Goal: Transaction & Acquisition: Purchase product/service

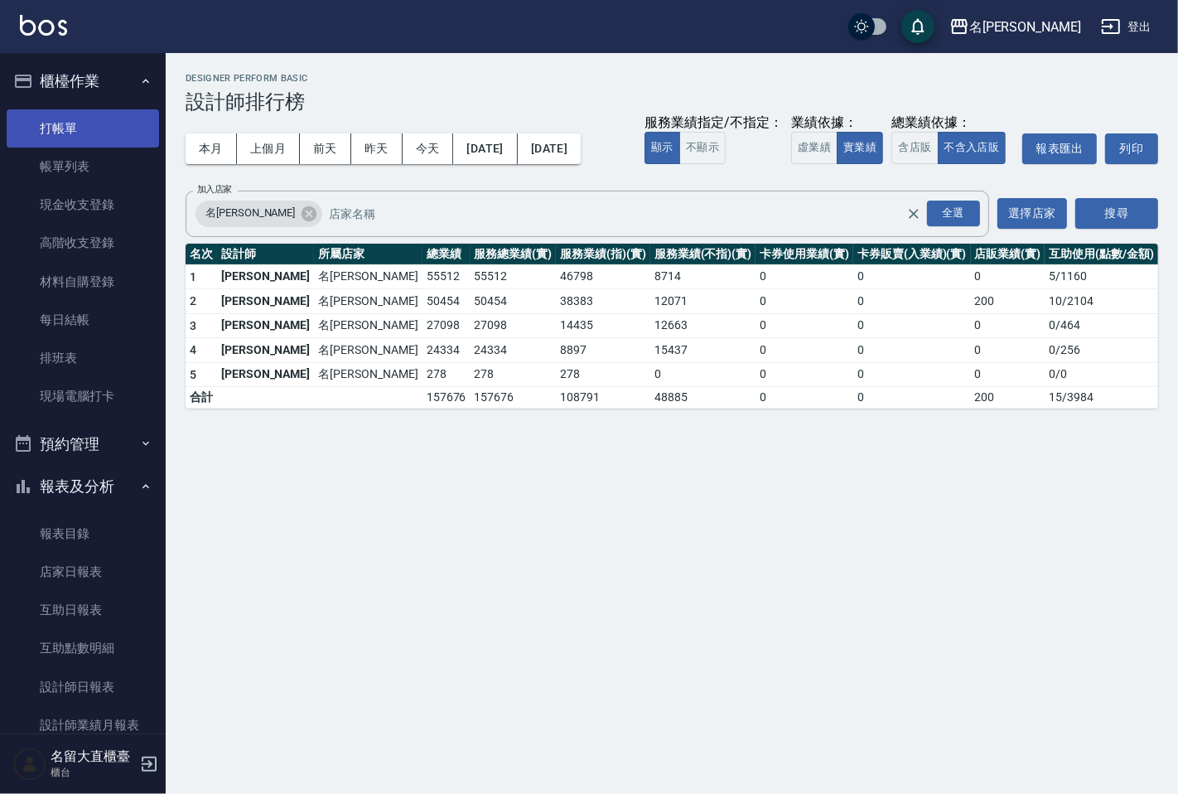
click at [75, 118] on link "打帳單" at bounding box center [83, 128] width 152 height 38
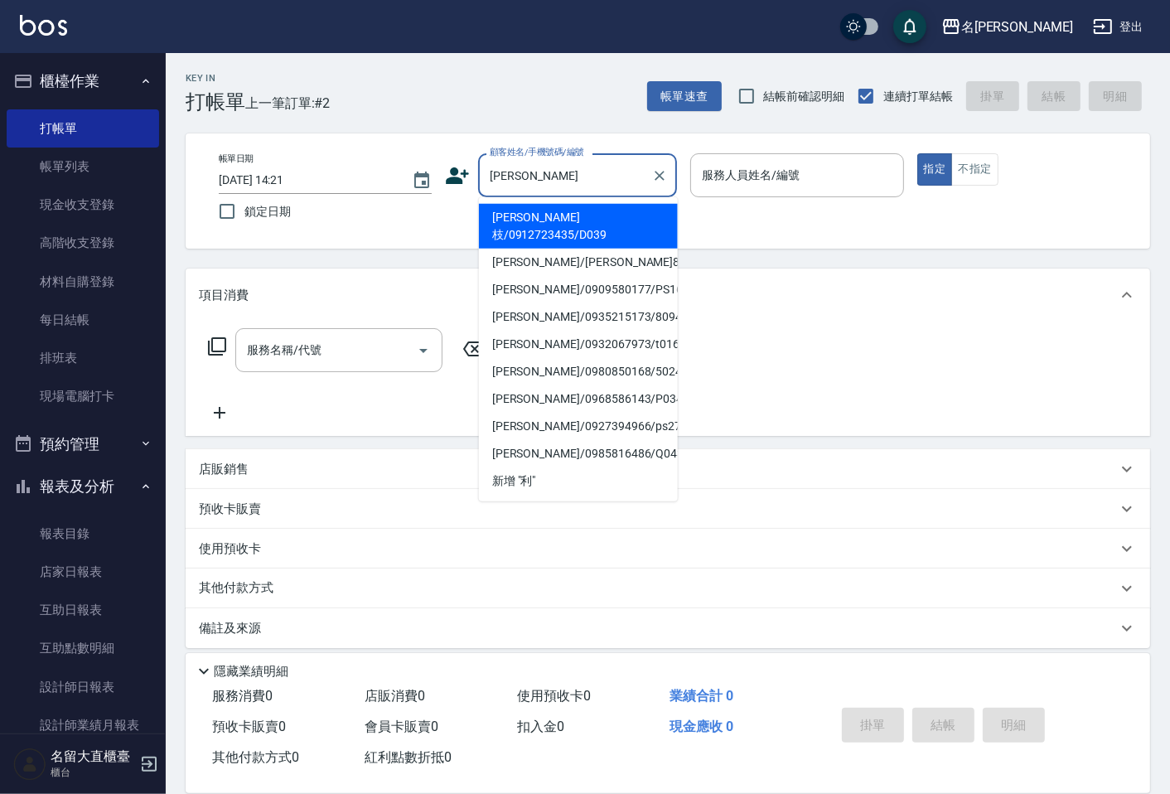
type input "[PERSON_NAME]枝/0912723435/D039"
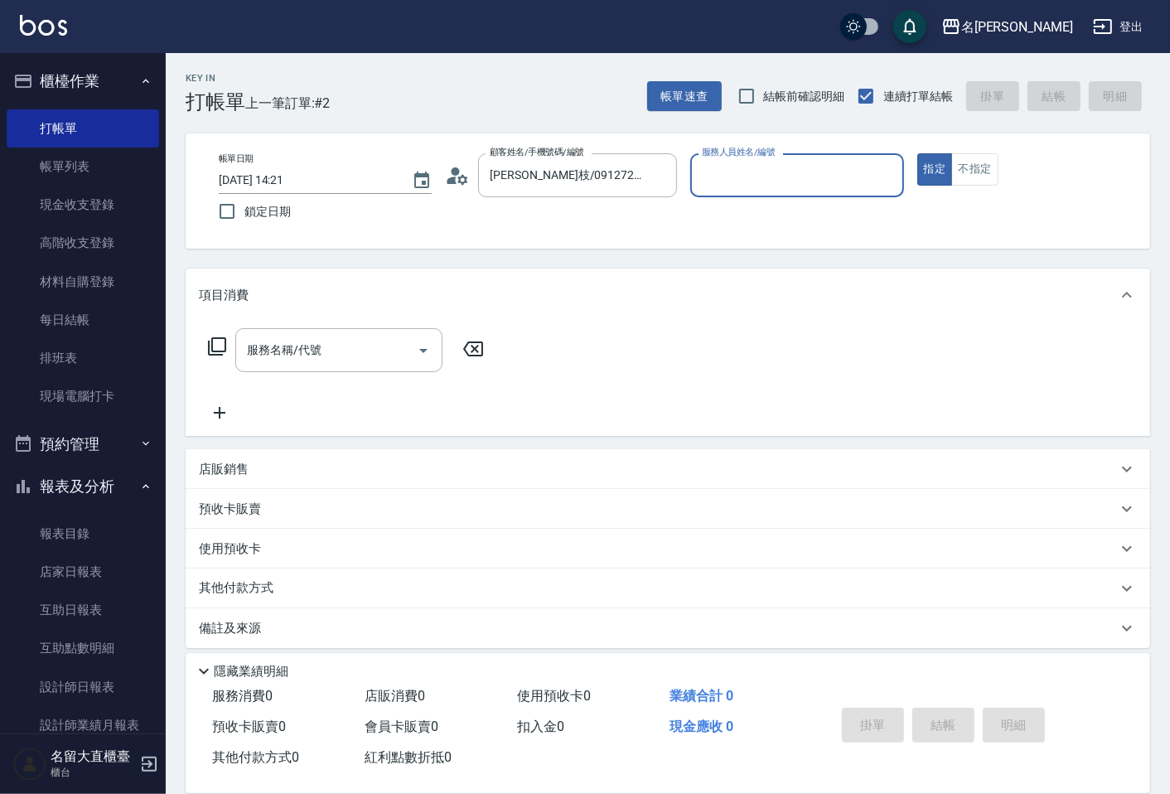
type input "[PERSON_NAME]3"
click at [917, 153] on button "指定" at bounding box center [935, 169] width 36 height 32
type button "true"
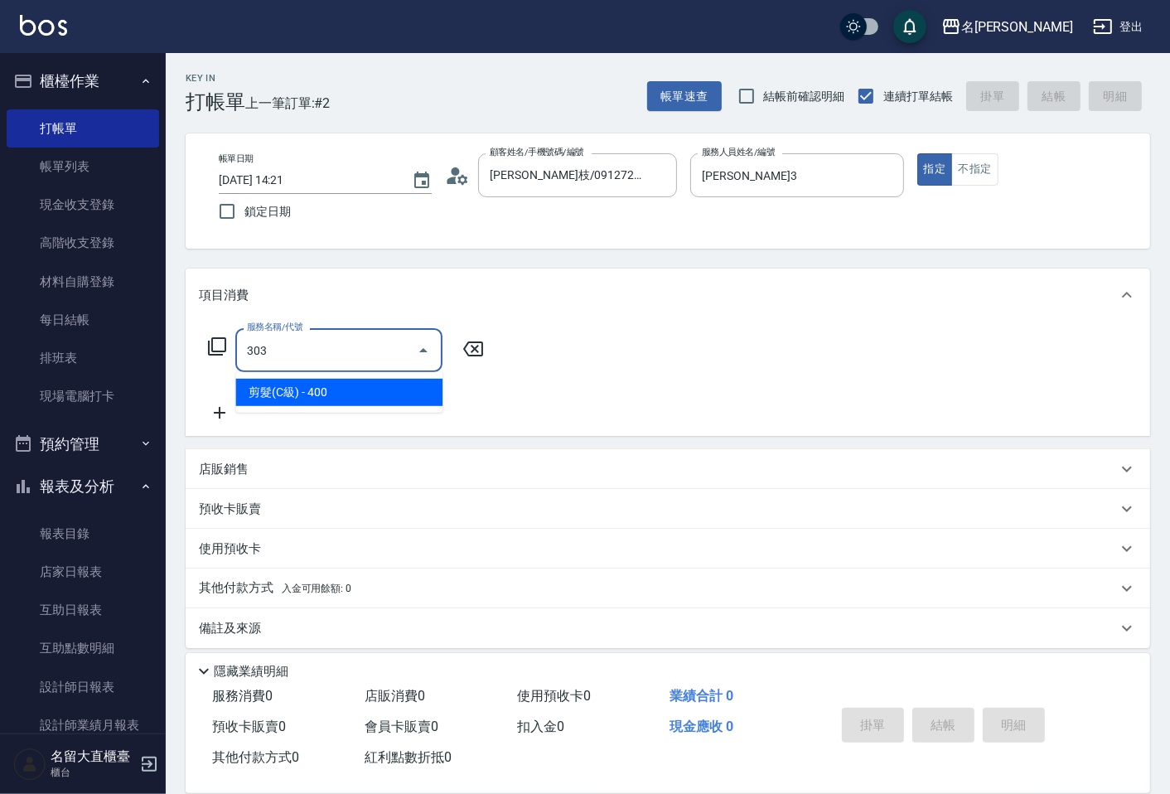
type input "剪髮(C級)(303)"
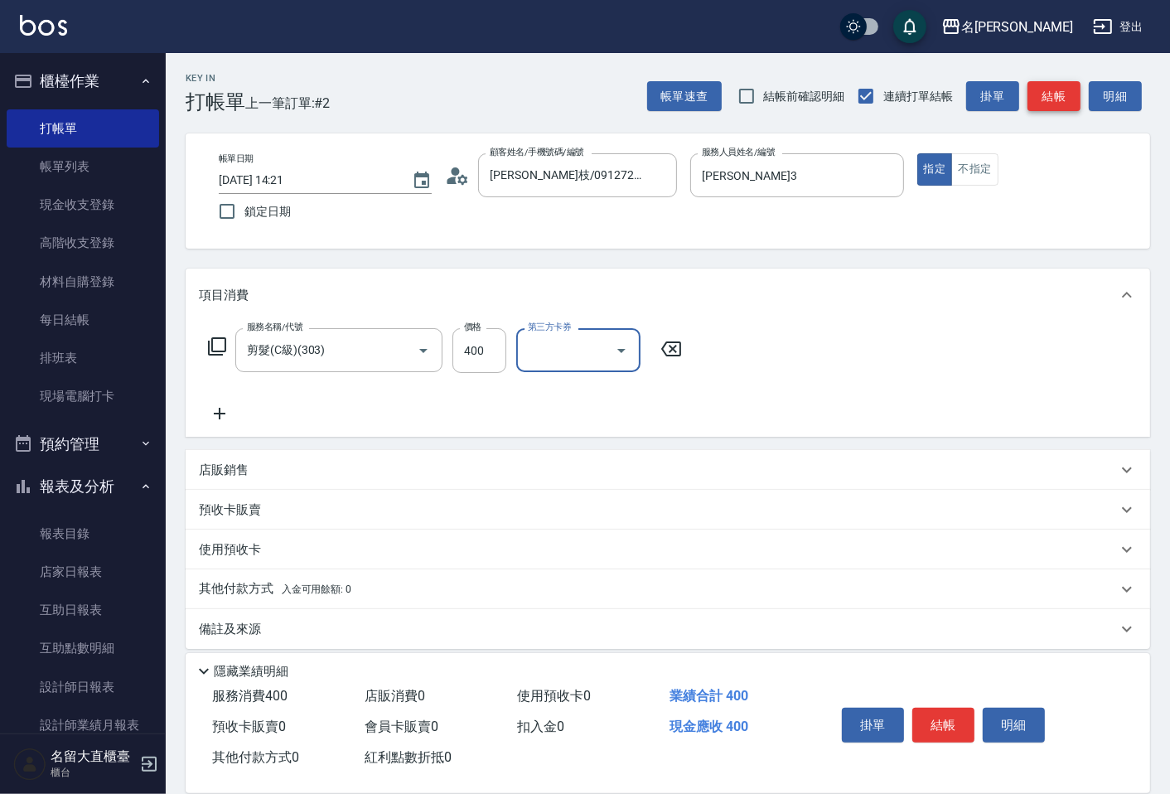
click at [1057, 103] on button "結帳" at bounding box center [1053, 96] width 53 height 31
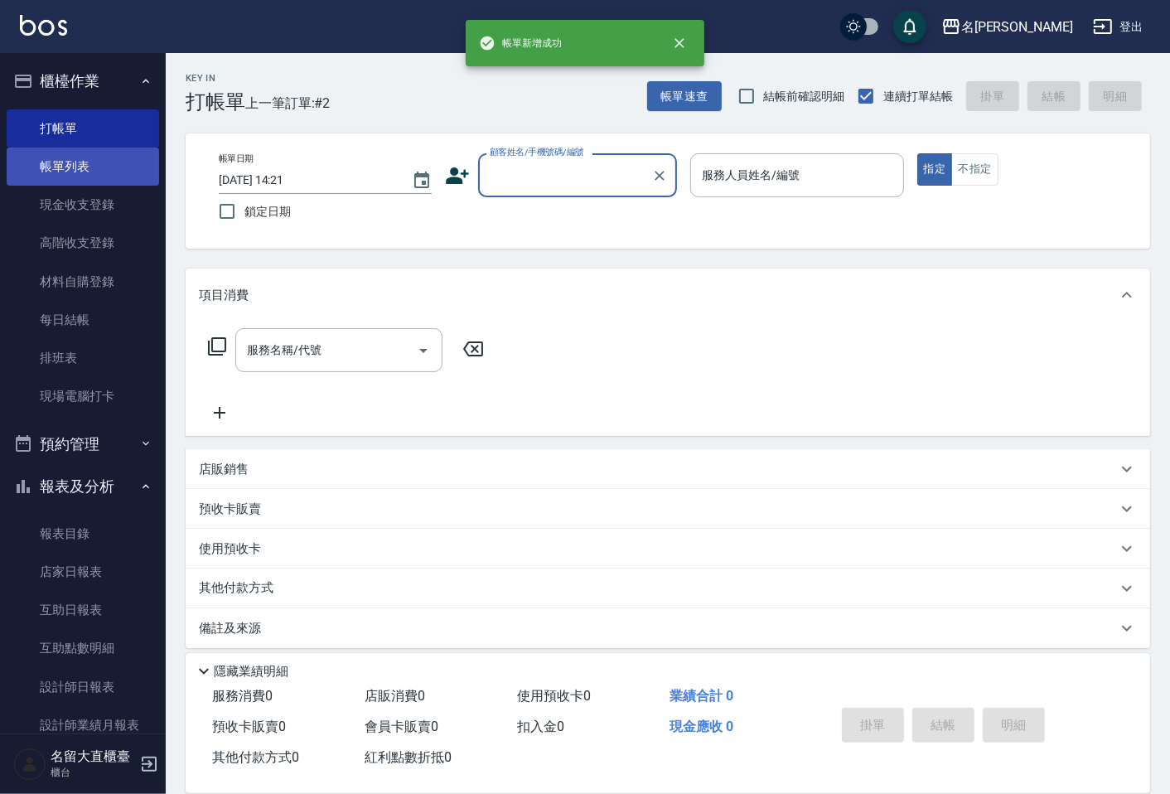
click at [37, 170] on link "帳單列表" at bounding box center [83, 166] width 152 height 38
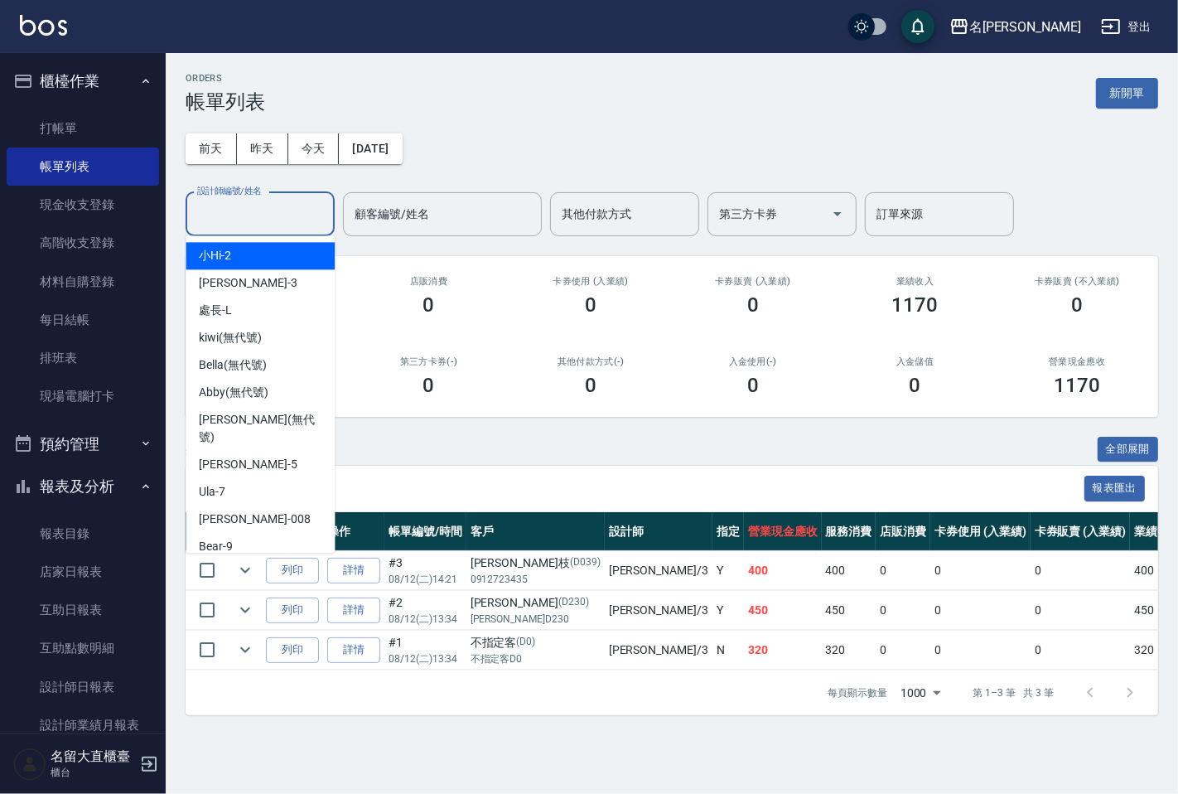
click at [234, 220] on input "設計師編號/姓名" at bounding box center [260, 214] width 134 height 29
click at [248, 279] on div "[PERSON_NAME]3" at bounding box center [260, 282] width 149 height 27
type input "[PERSON_NAME]3"
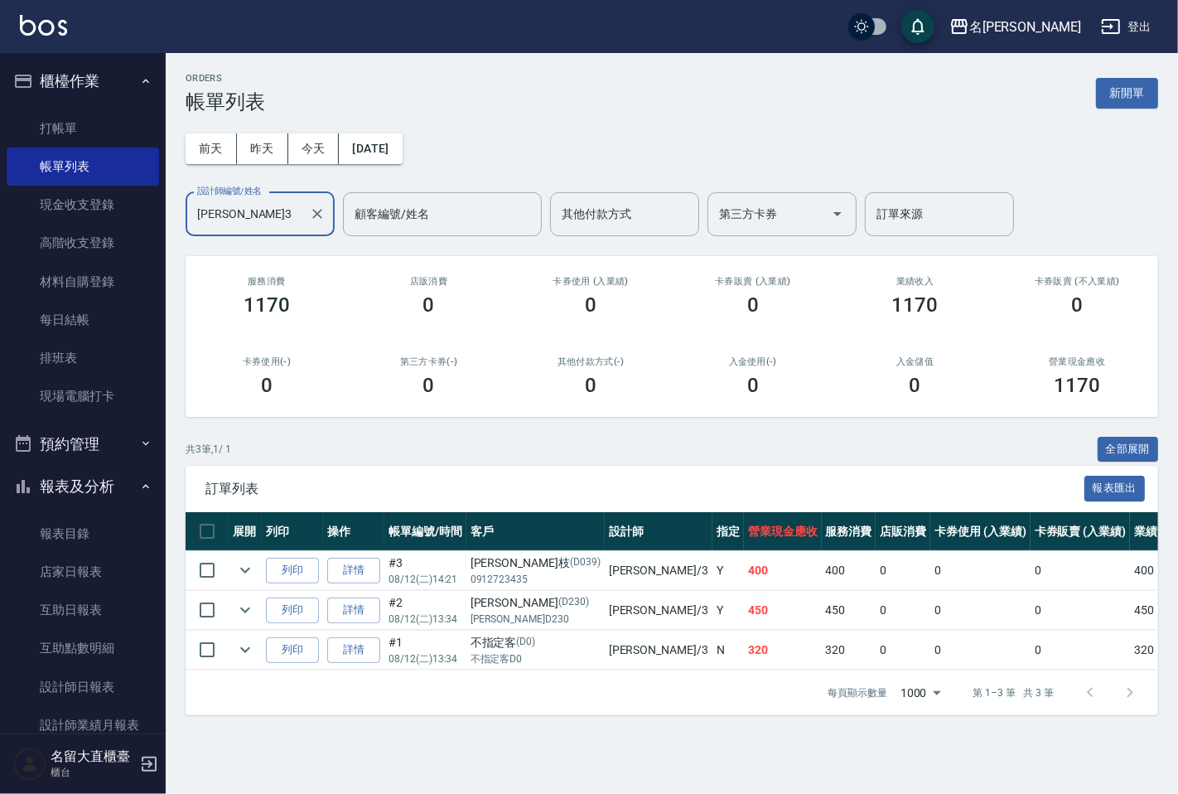
click at [302, 266] on div "服務消費 1170" at bounding box center [267, 296] width 162 height 80
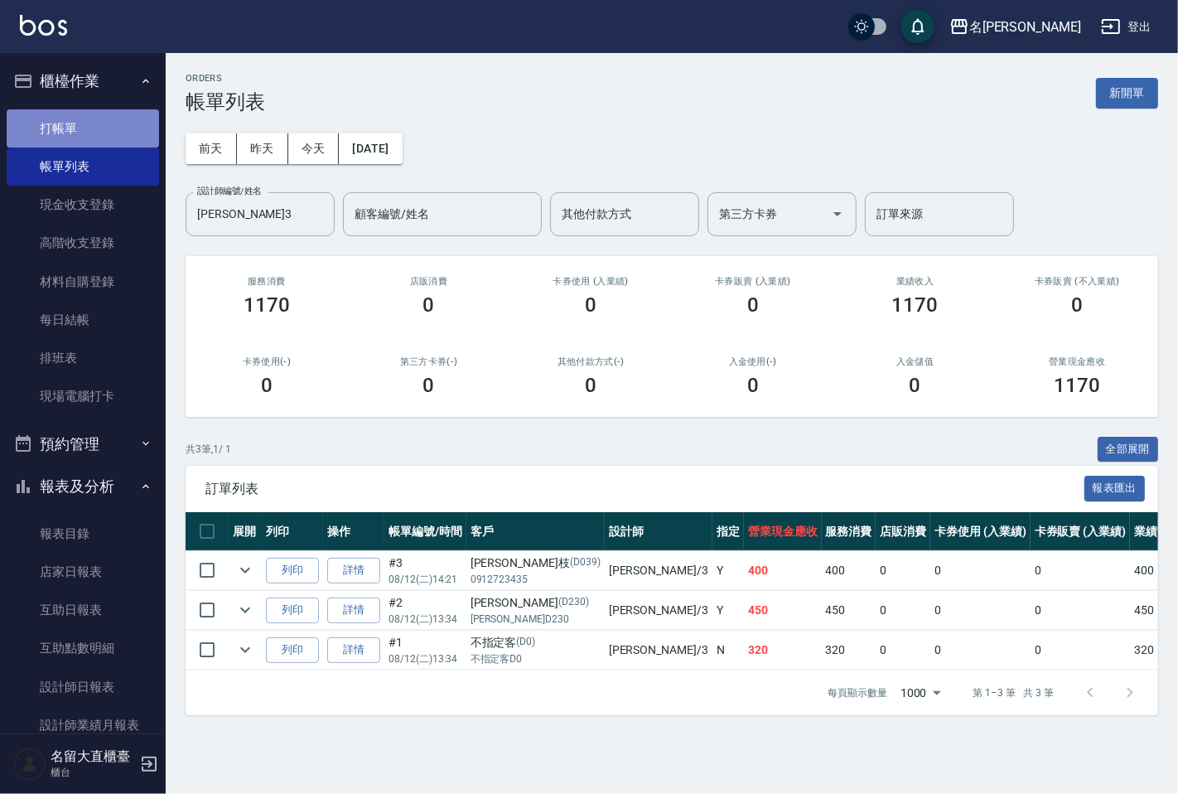
click at [143, 133] on link "打帳單" at bounding box center [83, 128] width 152 height 38
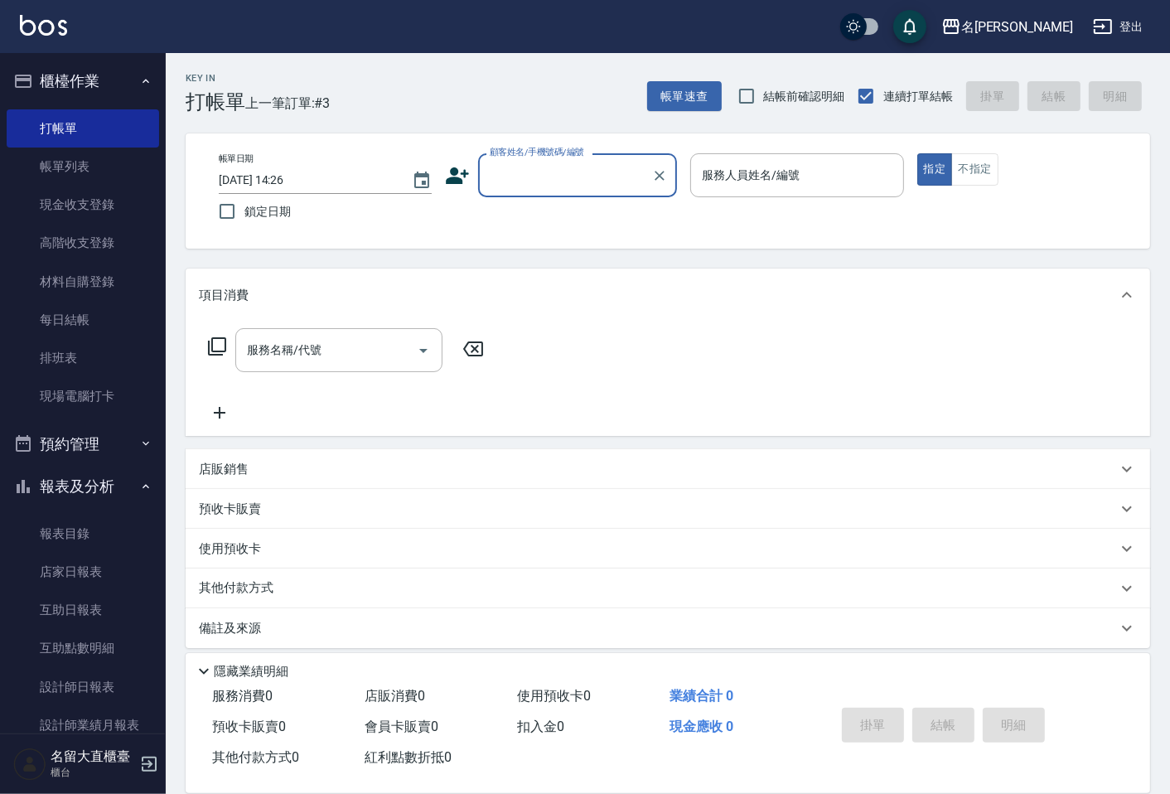
click at [611, 176] on input "顧客姓名/手機號碼/編號" at bounding box center [564, 175] width 159 height 29
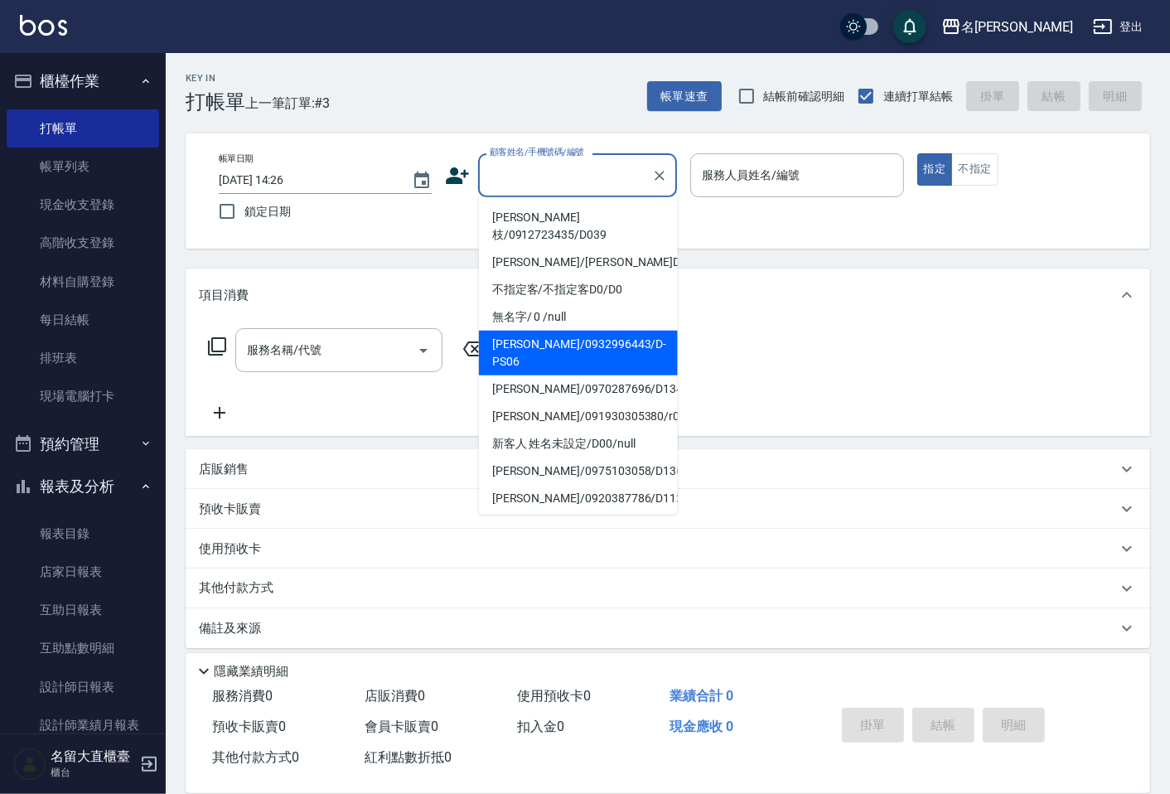
click at [597, 330] on li "[PERSON_NAME]/0932996443/D-PS06" at bounding box center [578, 352] width 199 height 45
type input "[PERSON_NAME]/0932996443/D-PS06"
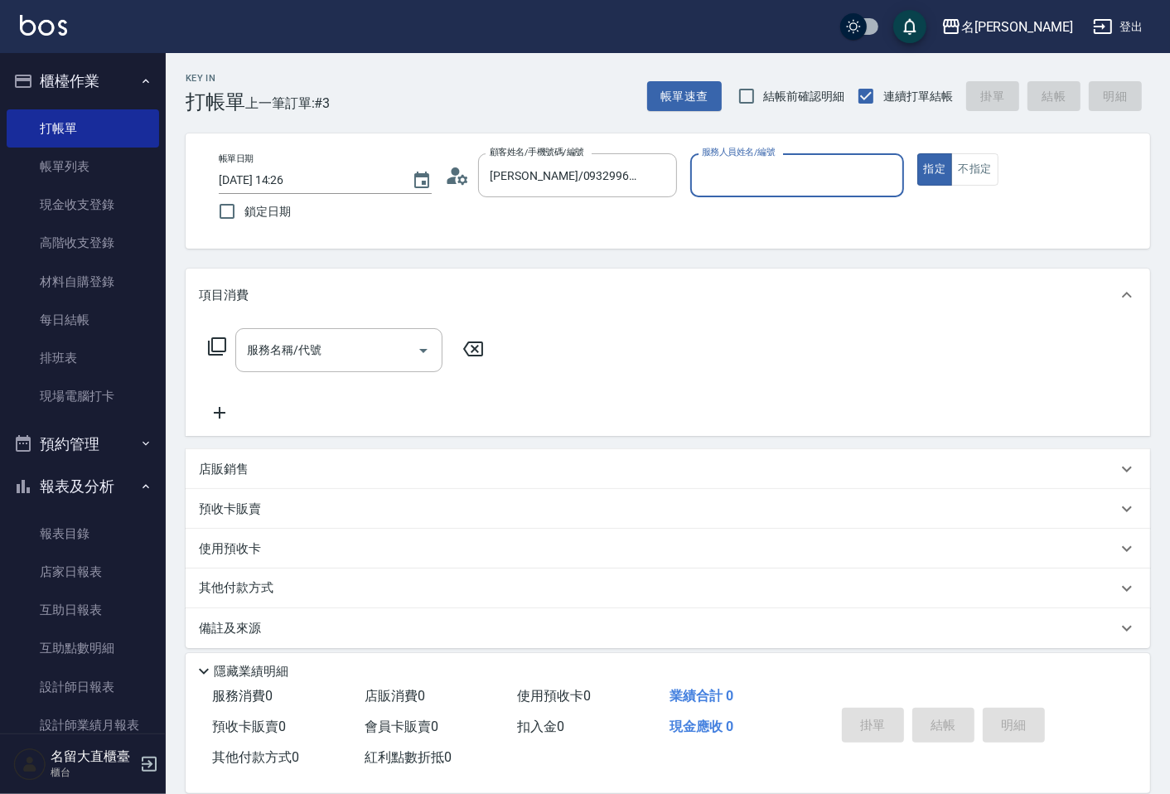
type input "[PERSON_NAME]3"
click at [656, 177] on icon "Clear" at bounding box center [659, 175] width 17 height 17
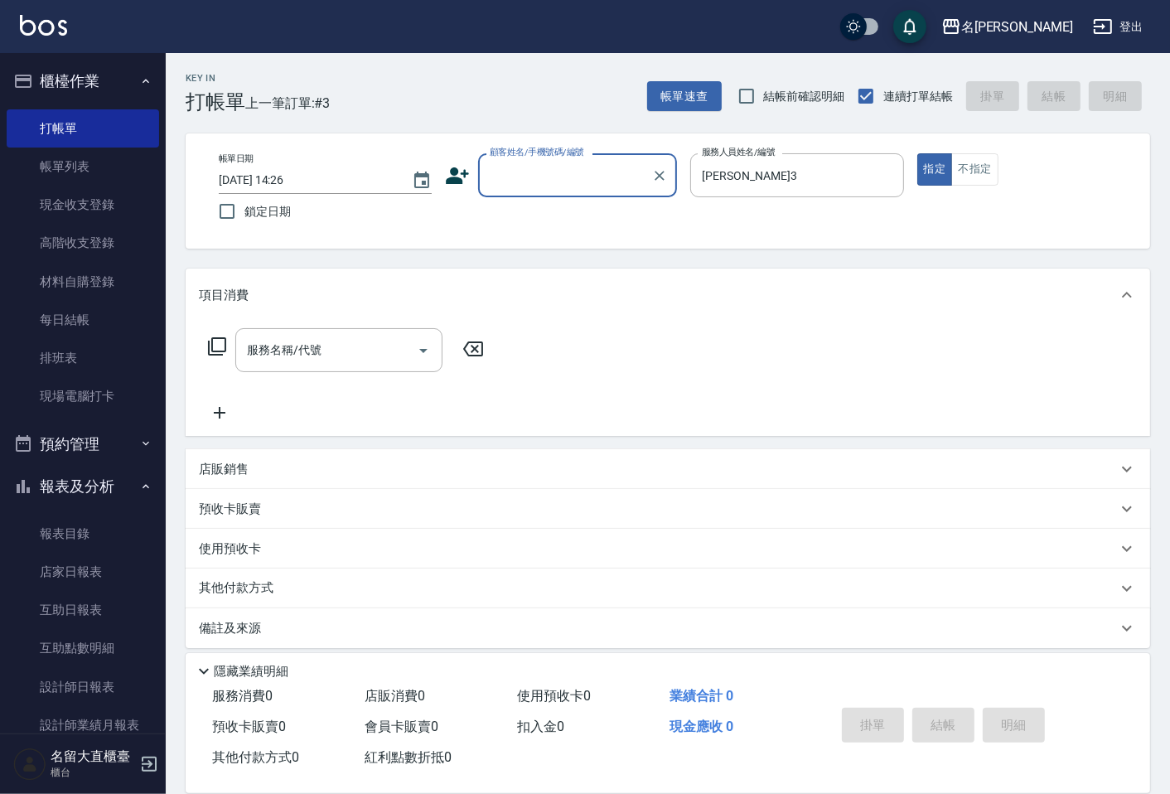
click at [561, 160] on div "顧客姓名/手機號碼/編號 顧客姓名/手機號碼/編號" at bounding box center [577, 175] width 199 height 44
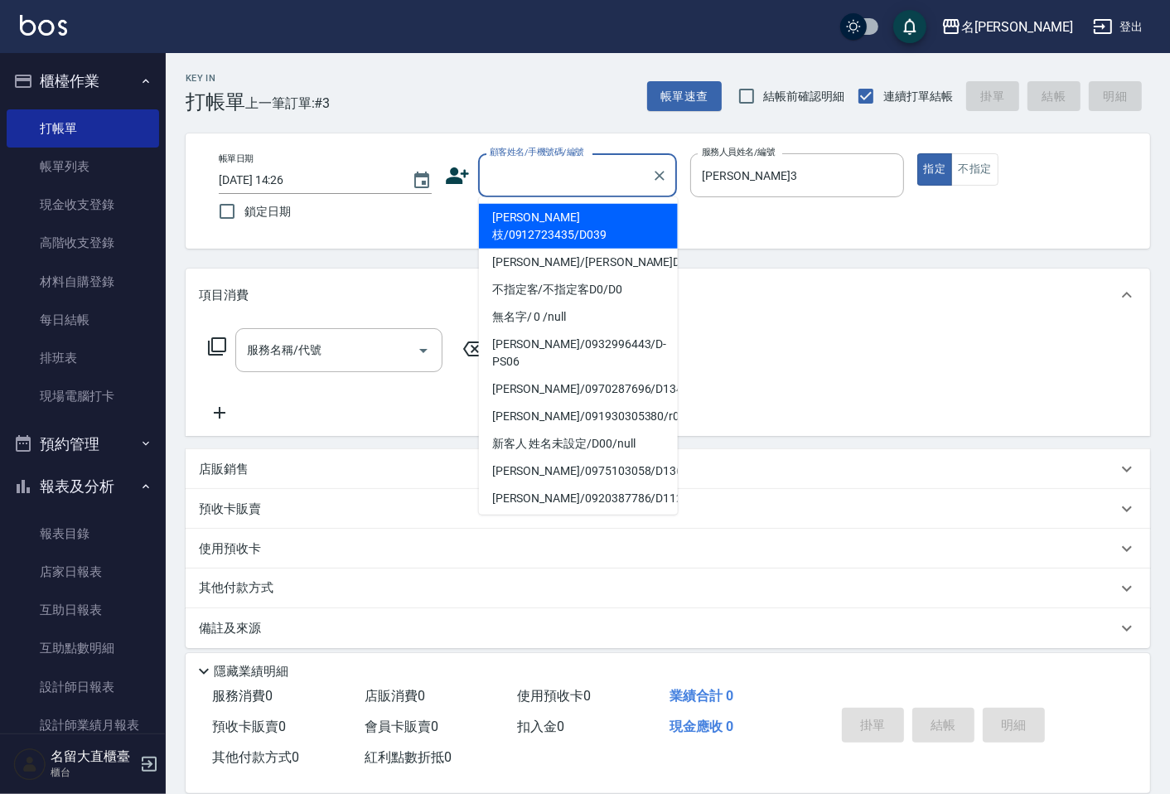
click at [559, 176] on input "顧客姓名/手機號碼/編號" at bounding box center [564, 175] width 159 height 29
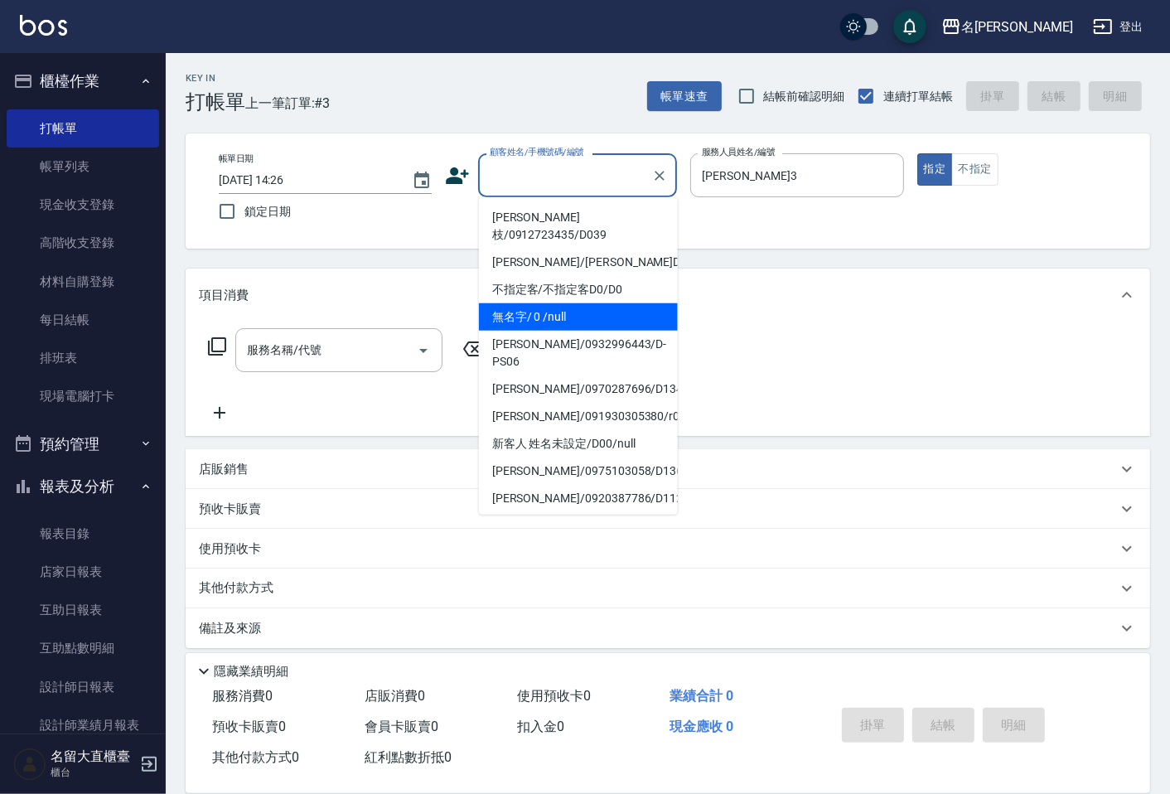
click at [570, 303] on li "無名字/ 0 /null" at bounding box center [578, 316] width 199 height 27
type input "無名字/ 0 /null"
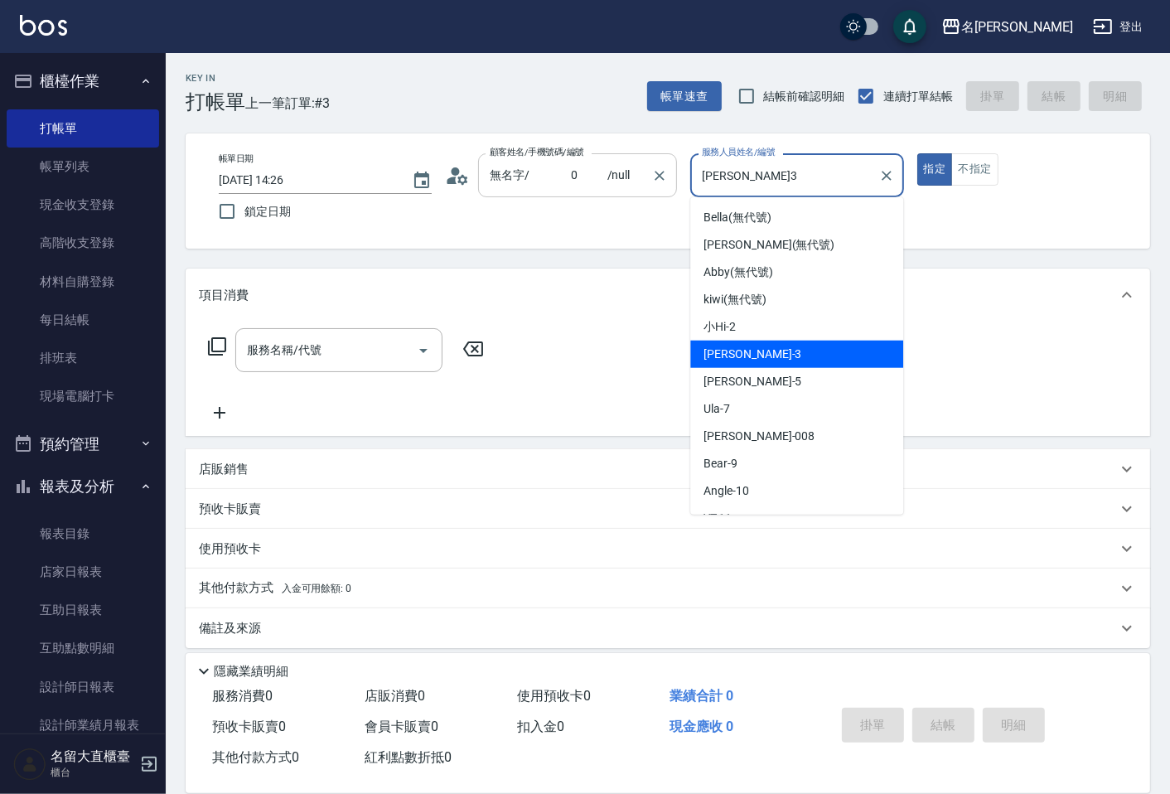
drag, startPoint x: 788, startPoint y: 183, endPoint x: 655, endPoint y: 187, distance: 132.6
click at [655, 187] on div "帳單日期 [DATE] 14:26 鎖定日期 顧客姓名/手機號碼/編號 無名字/ 0 /null 顧客姓名/手機號碼/編號 服務人員姓名/編號 [PERSON…" at bounding box center [667, 190] width 924 height 75
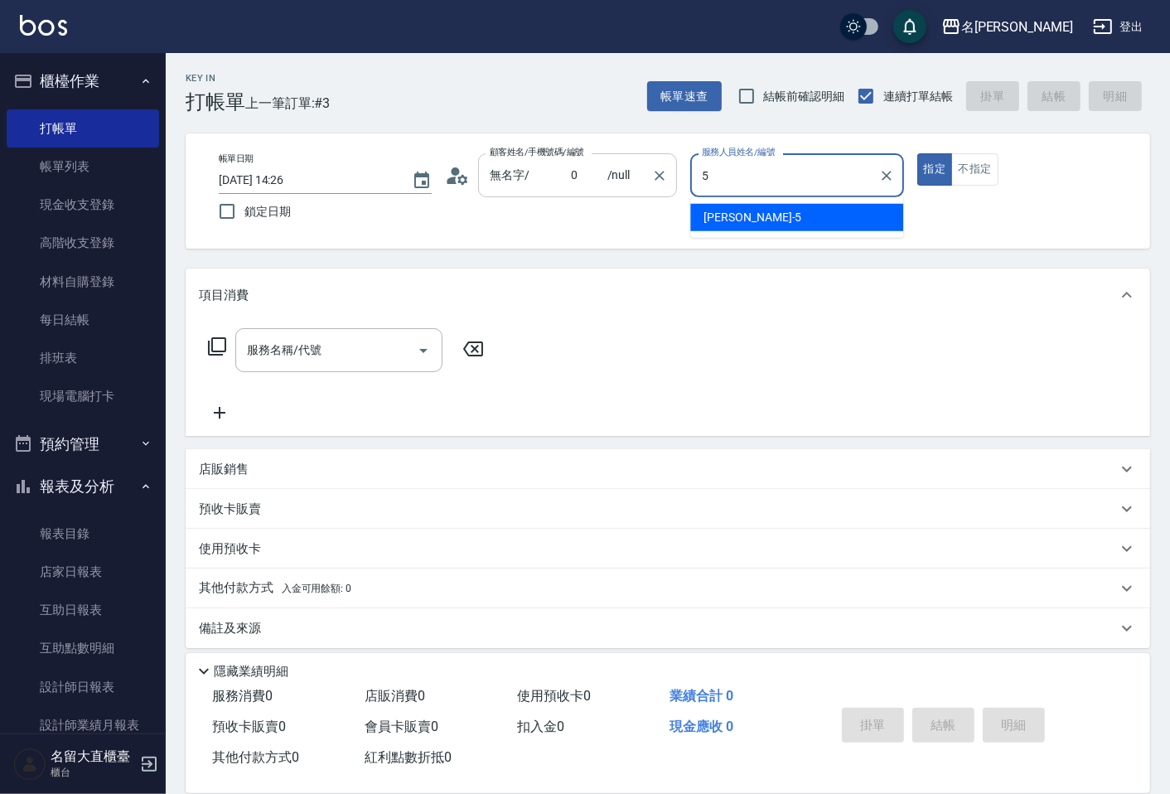
type input "[PERSON_NAME]-5"
type button "true"
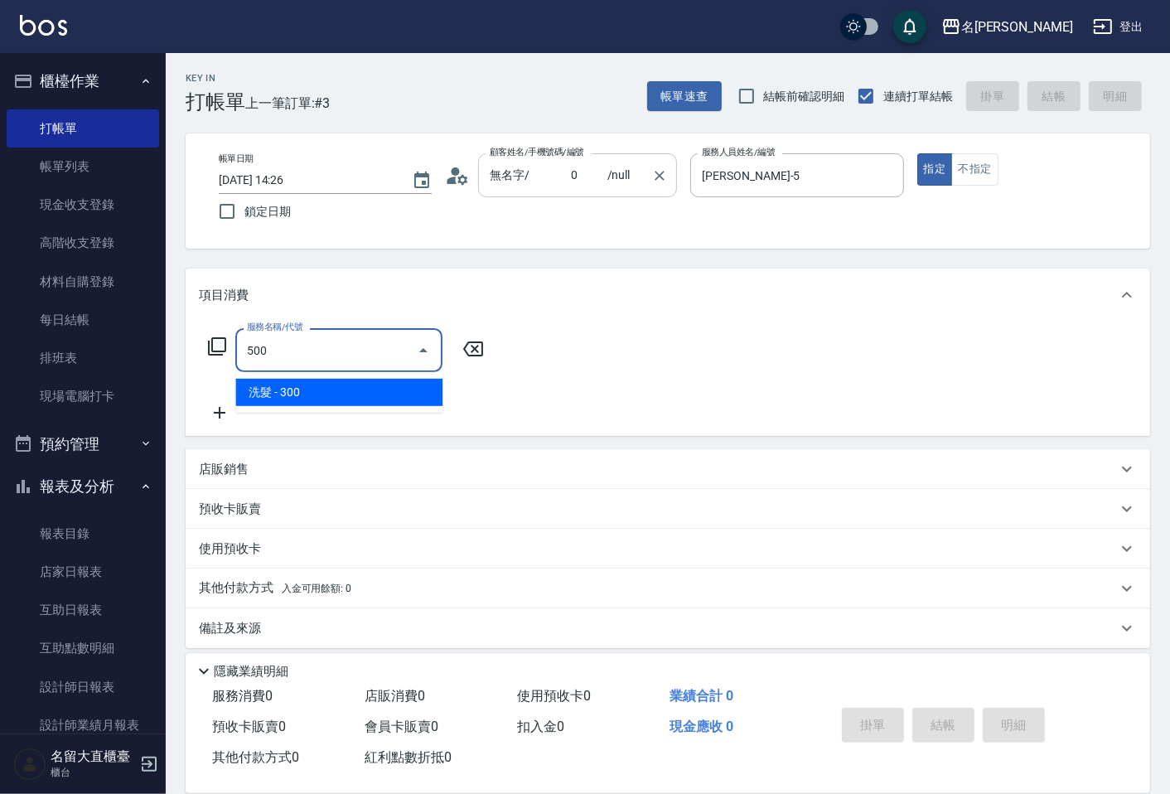
type input "洗髮(500)"
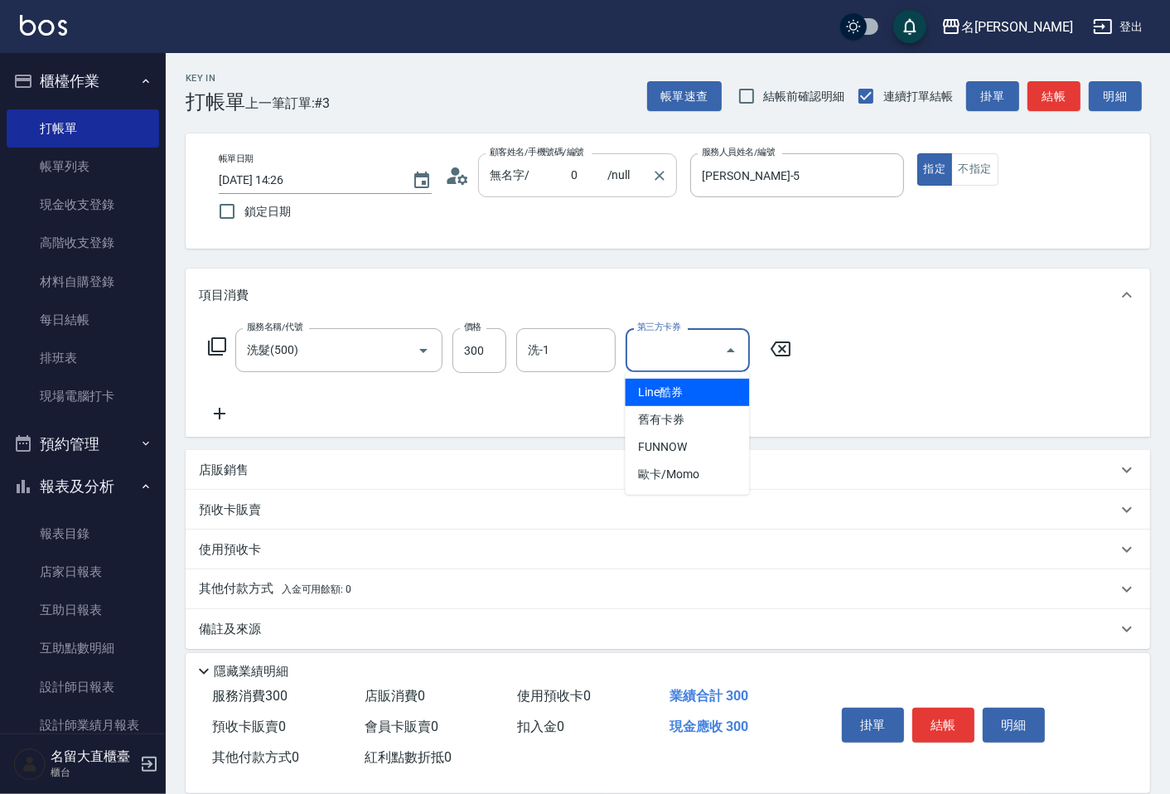
type input "Line酷券"
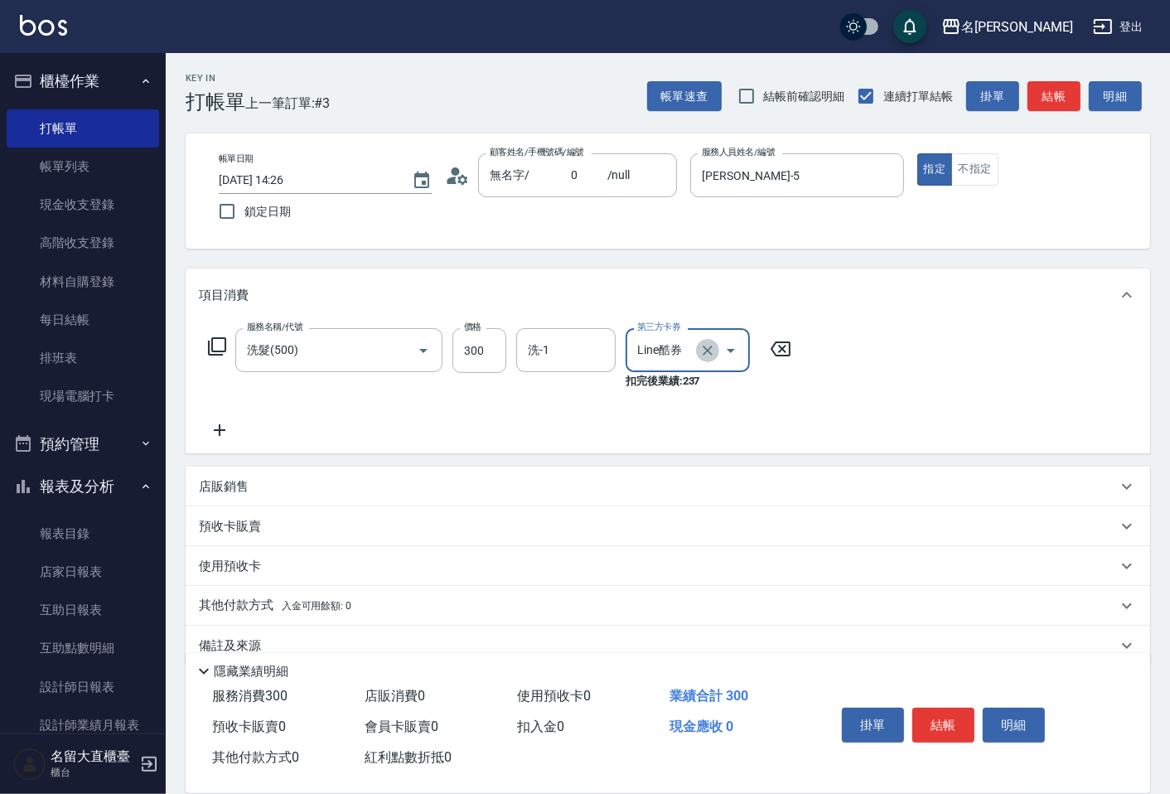
click at [706, 346] on icon "Clear" at bounding box center [707, 350] width 17 height 17
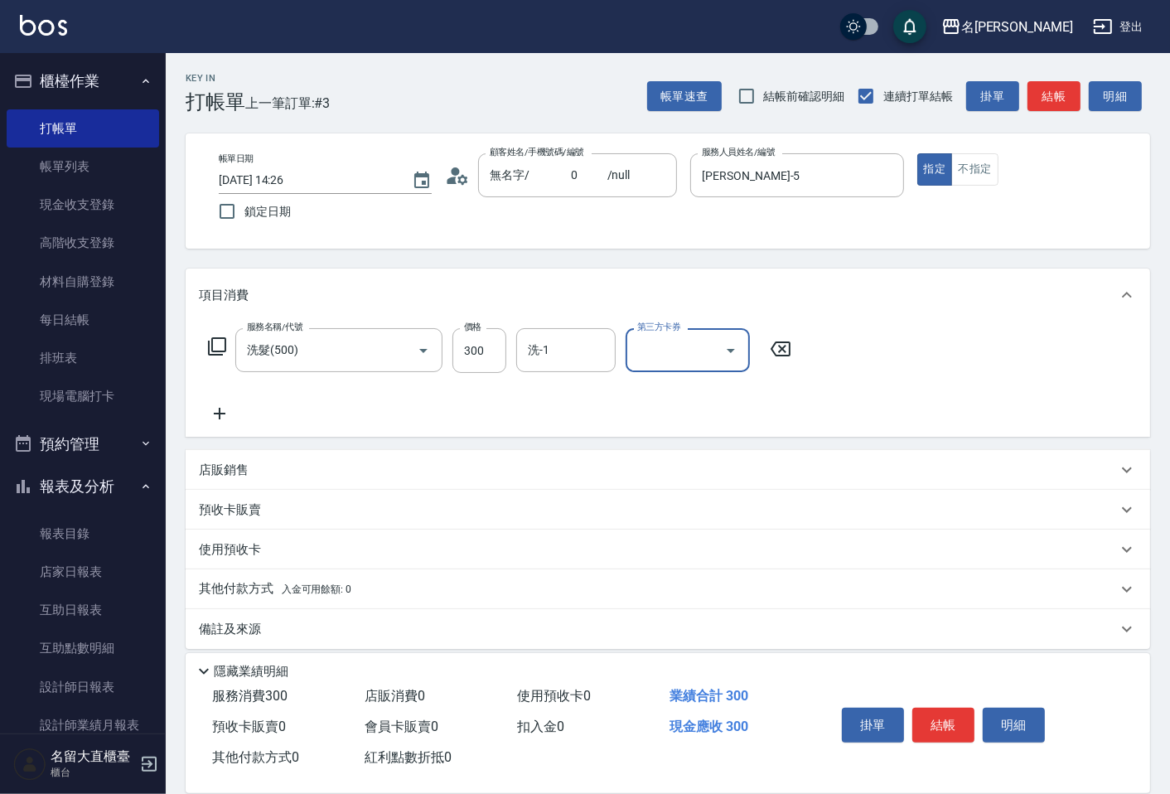
click at [227, 408] on icon at bounding box center [219, 413] width 41 height 20
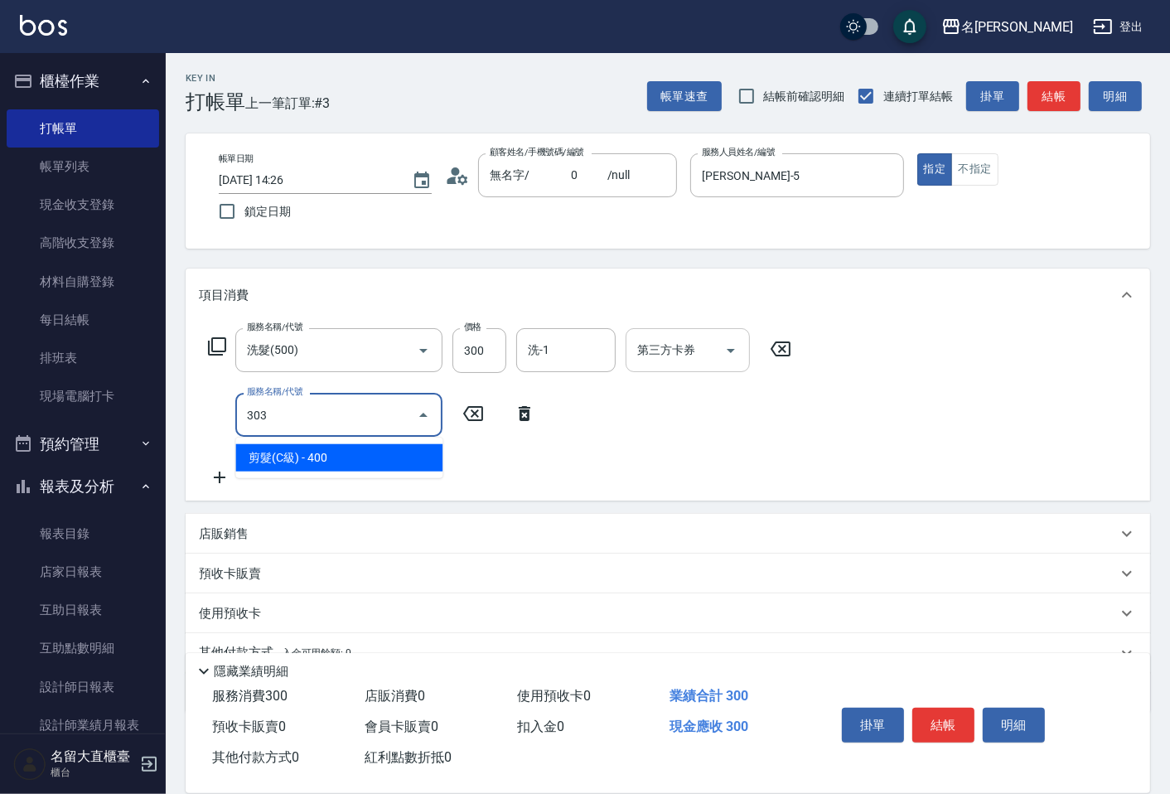
type input "剪髮(C級)(303)"
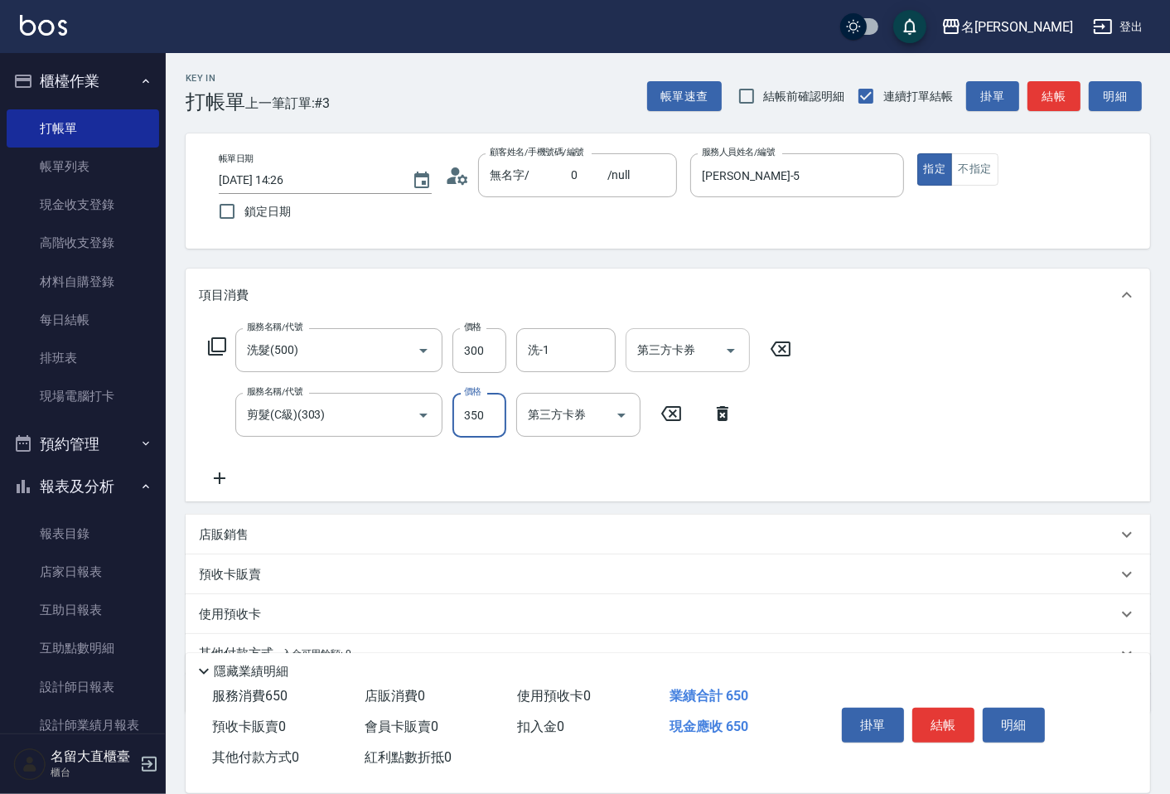
type input "350"
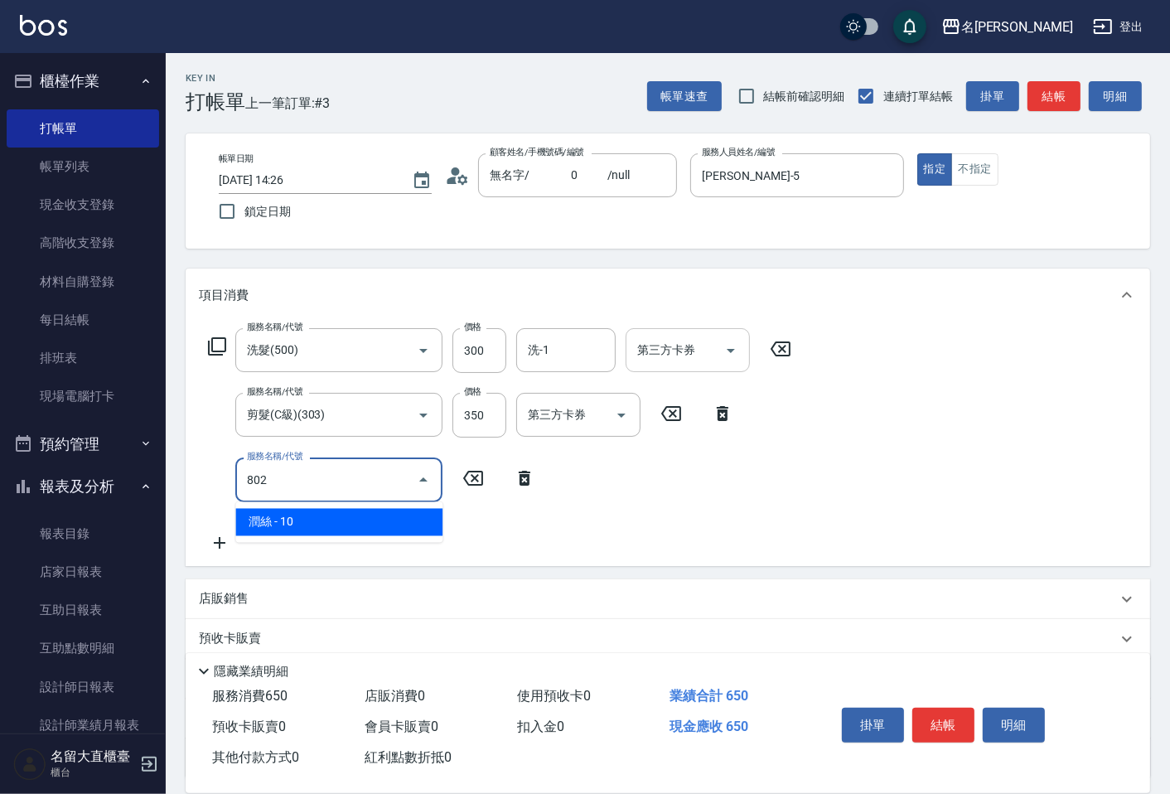
type input "潤絲(802)"
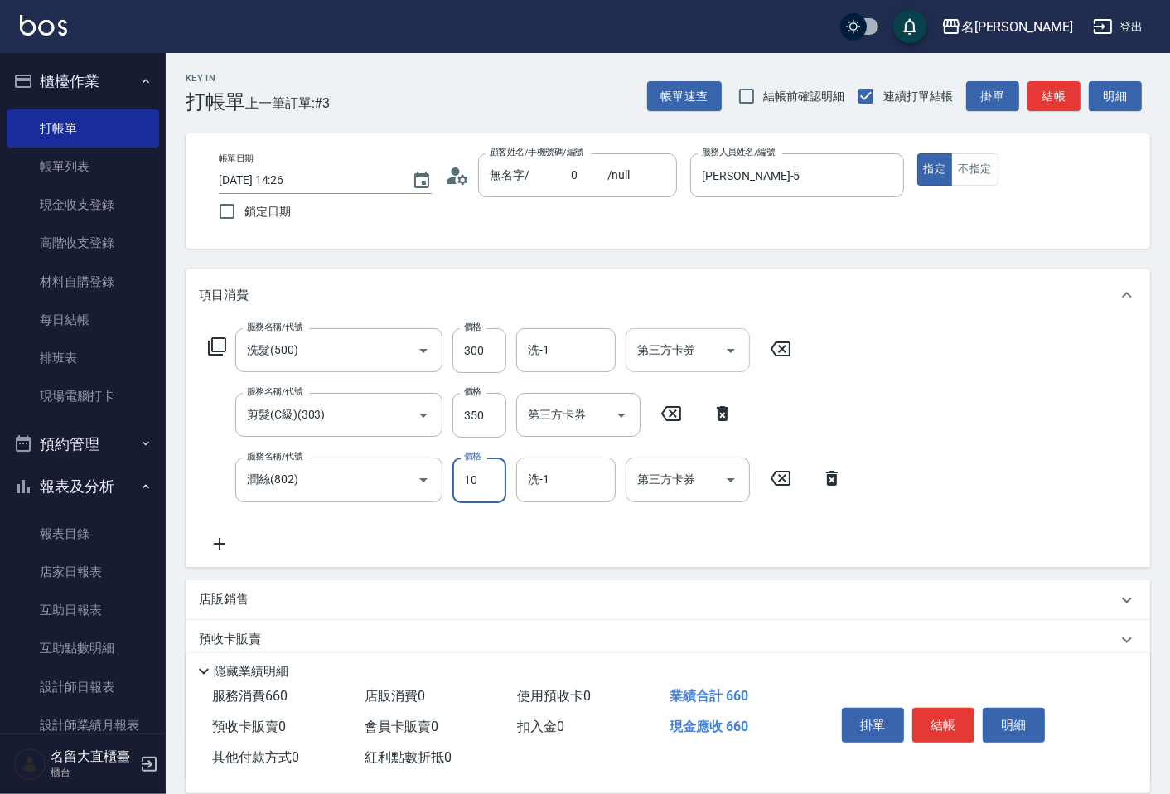
click at [462, 481] on input "10" at bounding box center [479, 479] width 54 height 45
type input "20"
click at [1059, 89] on button "結帳" at bounding box center [1053, 96] width 53 height 31
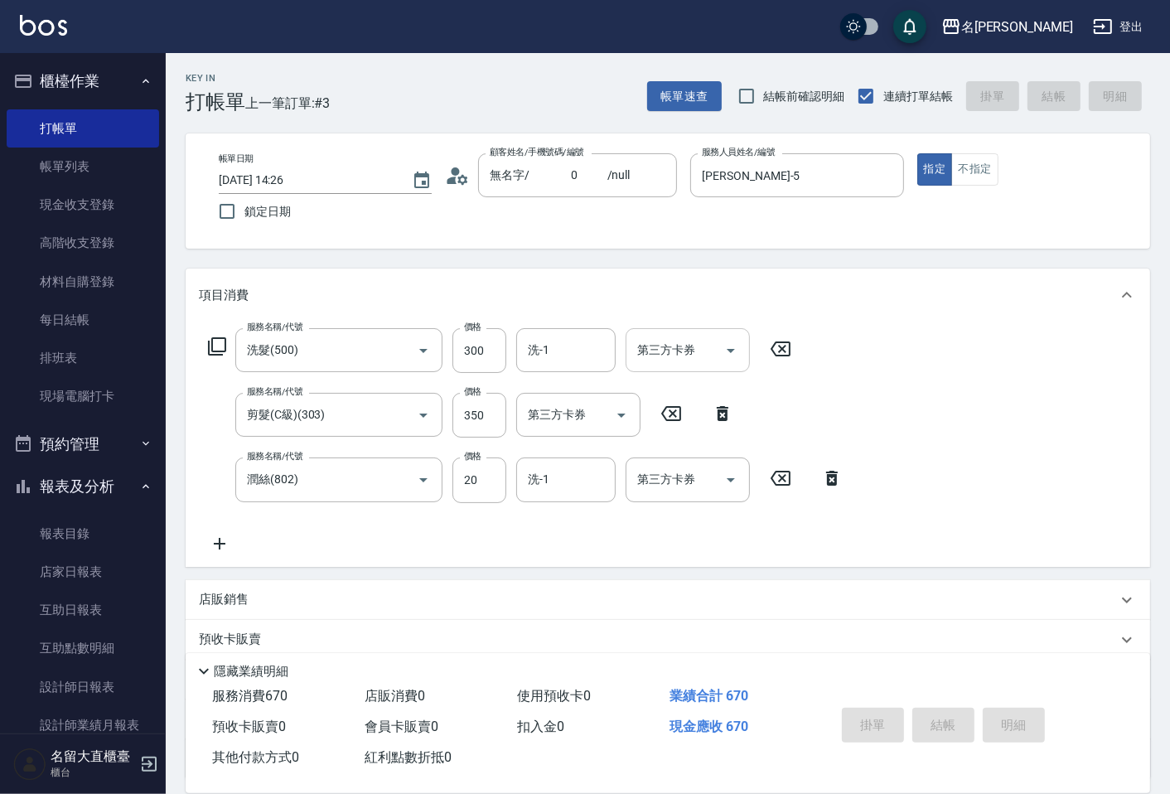
type input "[DATE] 14:27"
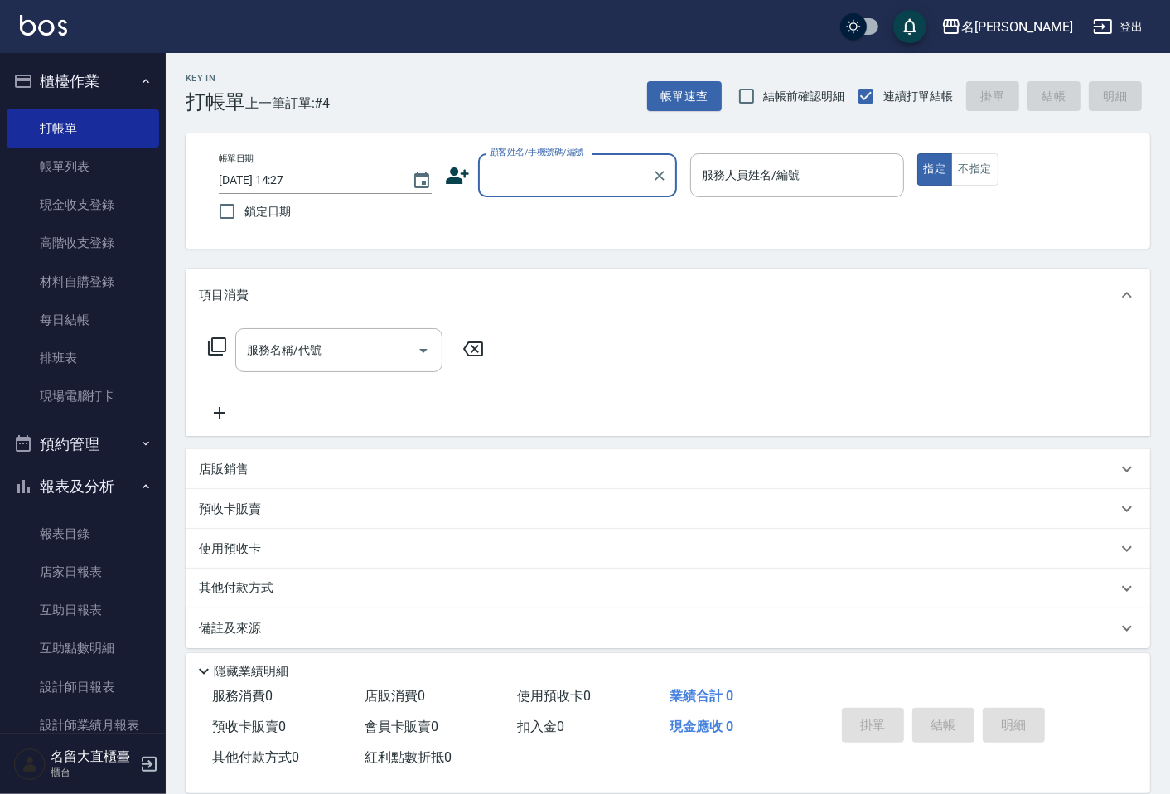
drag, startPoint x: 1059, startPoint y: 92, endPoint x: 1034, endPoint y: 69, distance: 34.0
click at [1059, 94] on div "帳單速查 結帳前確認明細 連續打單結帳 掛單 結帳 明細" at bounding box center [898, 96] width 503 height 35
